Goal: Use online tool/utility: Utilize a website feature to perform a specific function

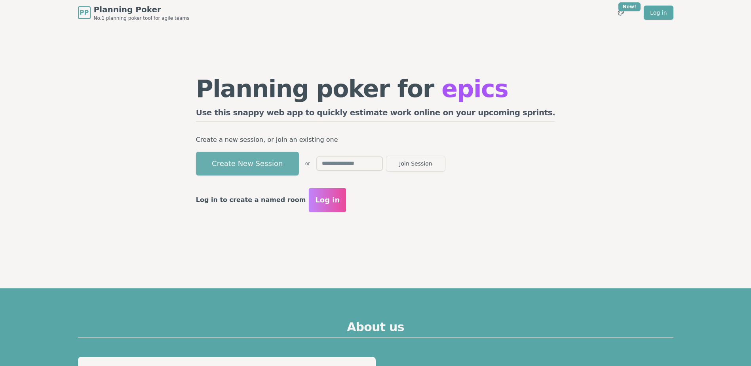
click at [299, 169] on button "Create New Session" at bounding box center [247, 164] width 103 height 24
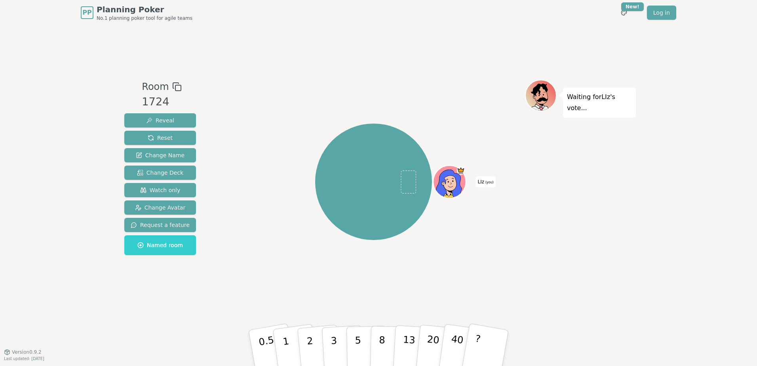
click at [228, 221] on div "LIz (you)" at bounding box center [373, 182] width 303 height 176
click at [174, 88] on icon at bounding box center [177, 87] width 10 height 10
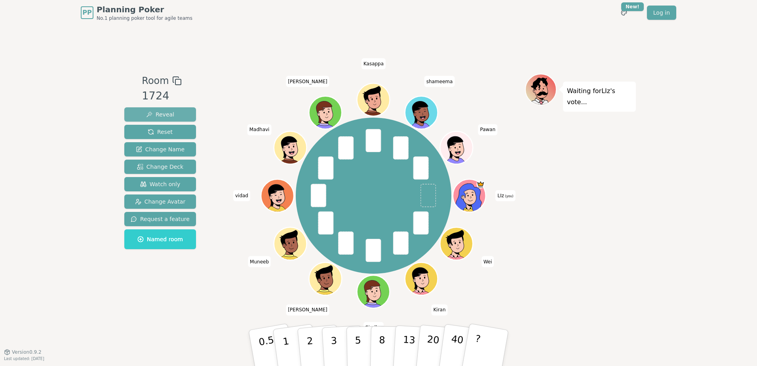
click at [171, 113] on button "Reveal" at bounding box center [160, 114] width 72 height 14
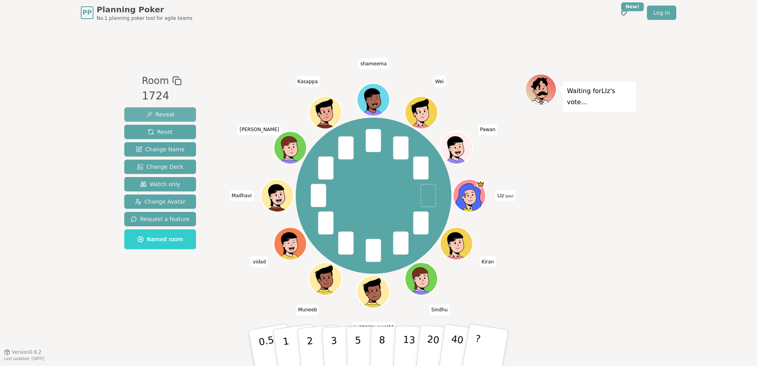
click at [162, 114] on span "Reveal" at bounding box center [160, 114] width 28 height 8
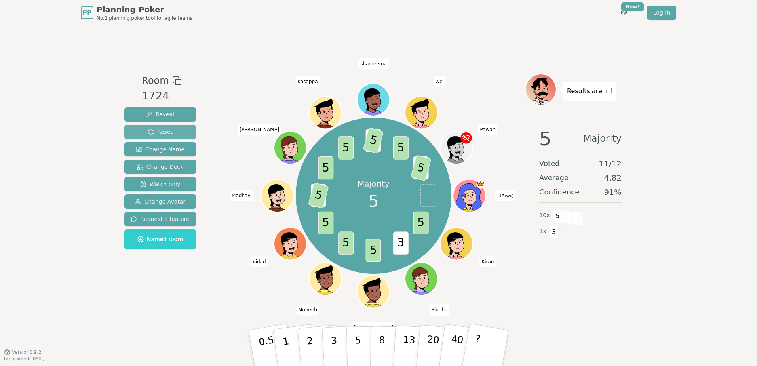
click at [148, 133] on span "Reset" at bounding box center [160, 132] width 25 height 8
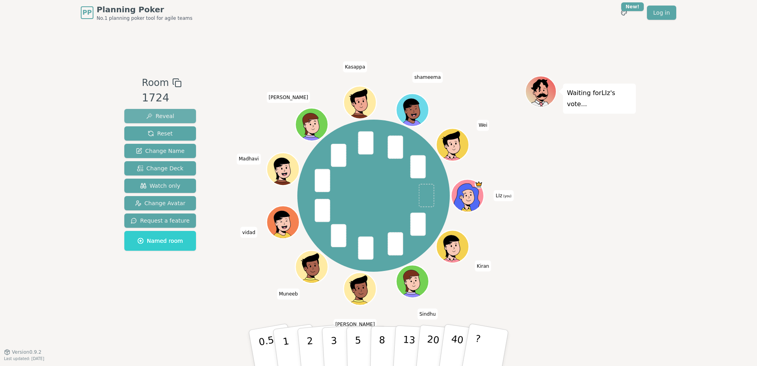
click at [175, 114] on button "Reveal" at bounding box center [160, 116] width 72 height 14
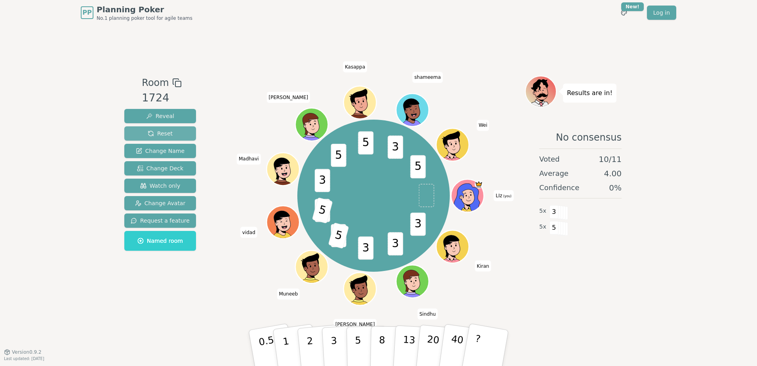
click at [156, 135] on span "Reset" at bounding box center [160, 133] width 25 height 8
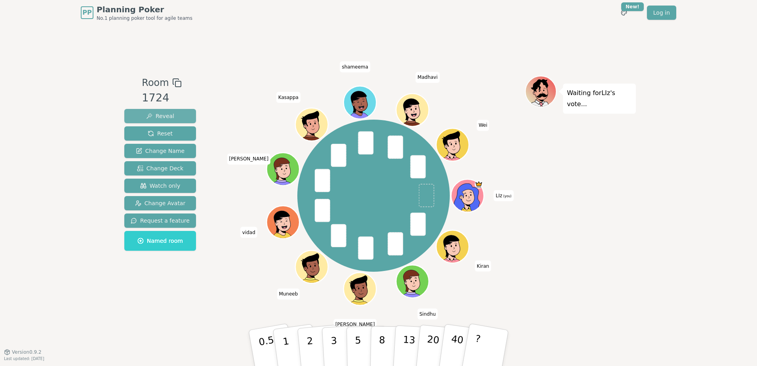
click at [166, 116] on span "Reveal" at bounding box center [160, 116] width 28 height 8
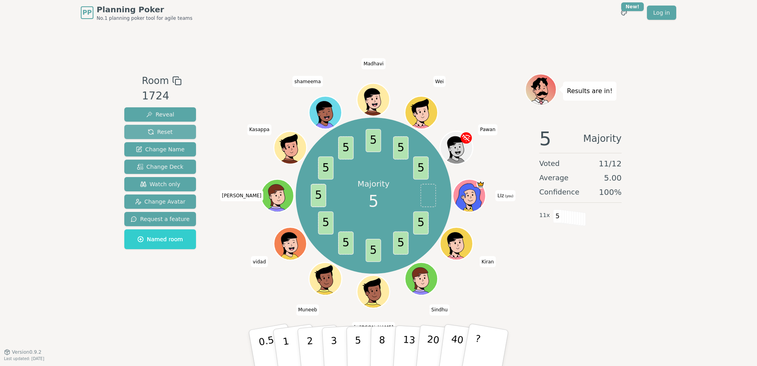
click at [156, 134] on span "Reset" at bounding box center [160, 132] width 25 height 8
